Goal: Check status

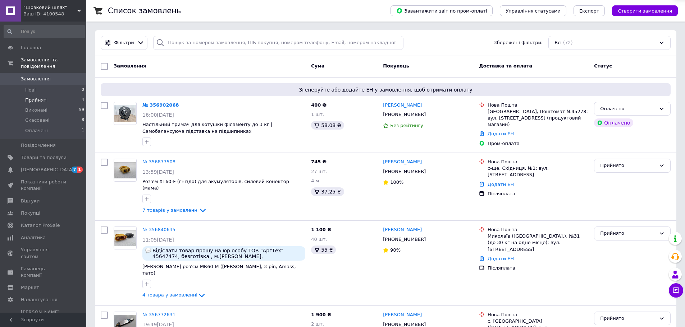
click at [35, 97] on span "Прийняті" at bounding box center [36, 100] width 22 height 6
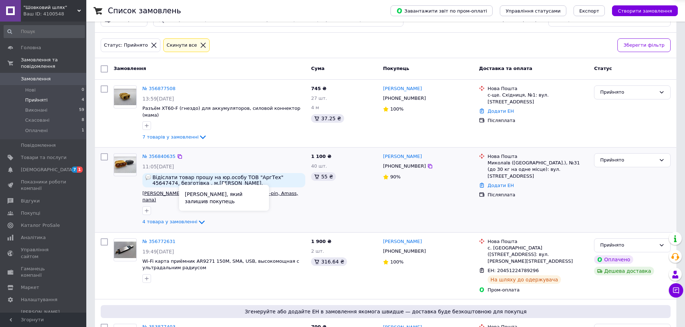
scroll to position [36, 0]
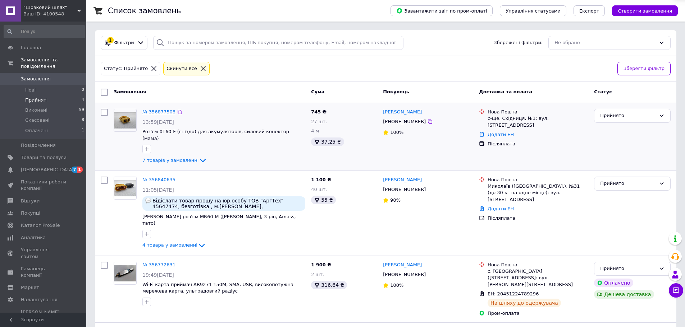
click at [163, 111] on link "№ 356877508" at bounding box center [158, 111] width 33 height 5
